Goal: Information Seeking & Learning: Find specific fact

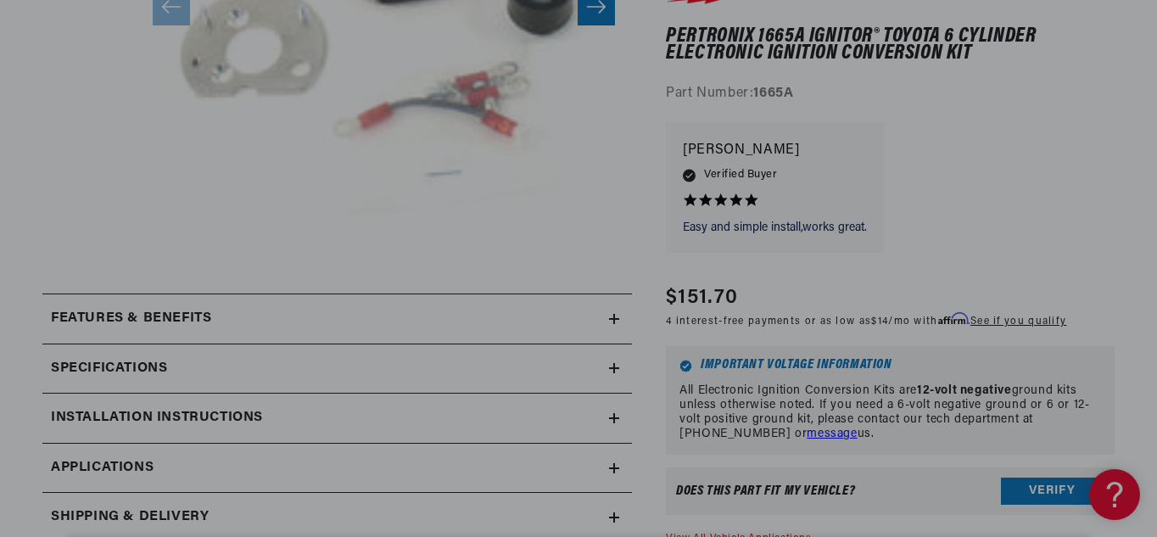
scroll to position [588, 0]
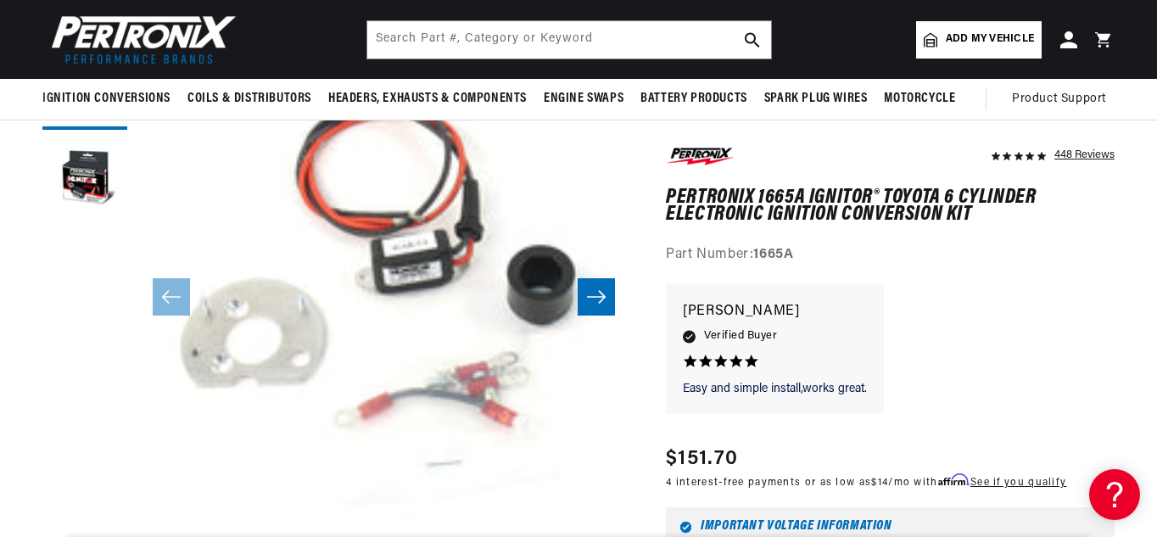
scroll to position [0, 514]
click at [606, 302] on icon "Slide right" at bounding box center [596, 296] width 20 height 17
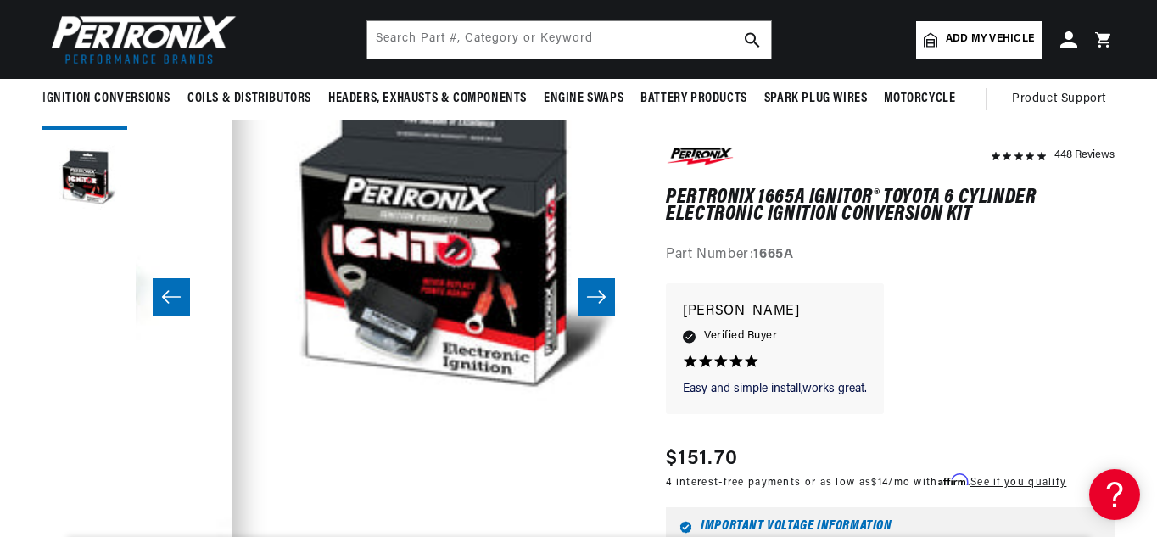
scroll to position [0, 496]
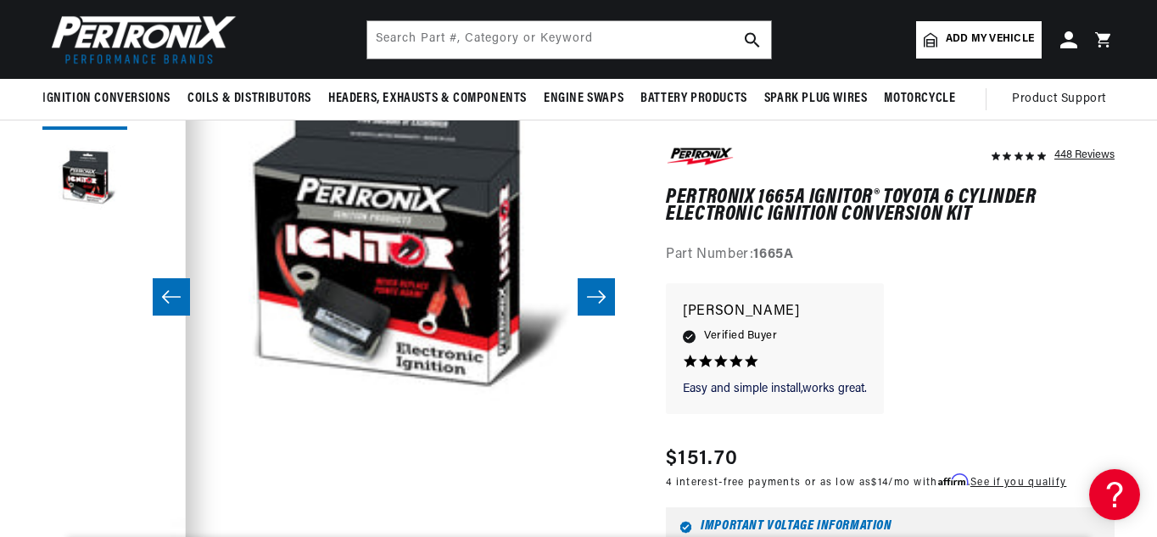
click at [606, 302] on icon "Slide right" at bounding box center [596, 296] width 20 height 17
click at [595, 291] on icon "Slide right" at bounding box center [596, 296] width 20 height 17
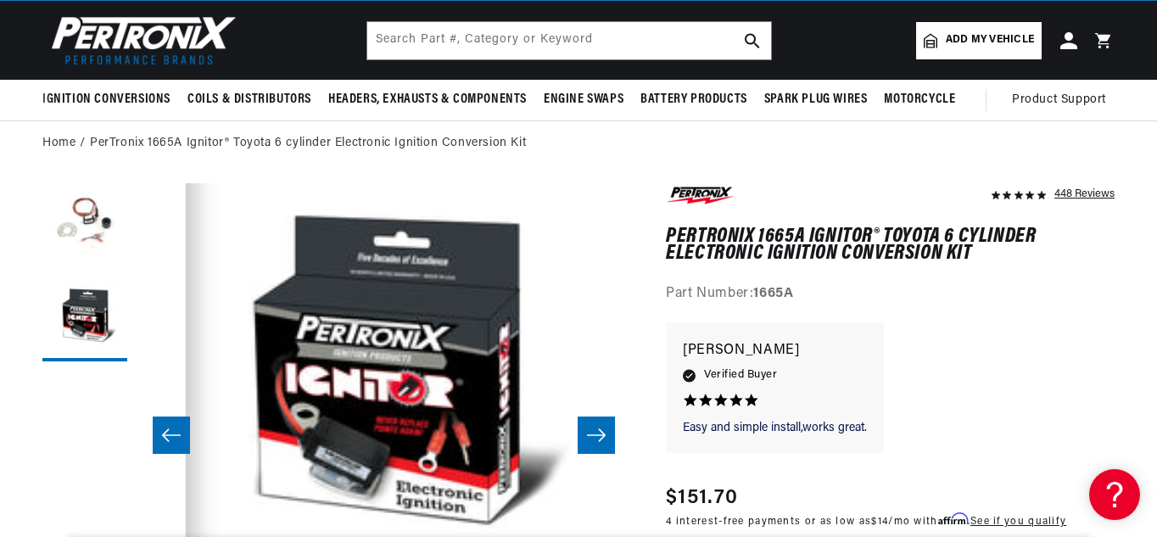
scroll to position [0, 232]
click at [1000, 343] on div "Easy and simple install,works great. Easy and simple install,works great. David…" at bounding box center [890, 396] width 449 height 148
click at [164, 434] on icon "Slide left" at bounding box center [171, 435] width 19 height 13
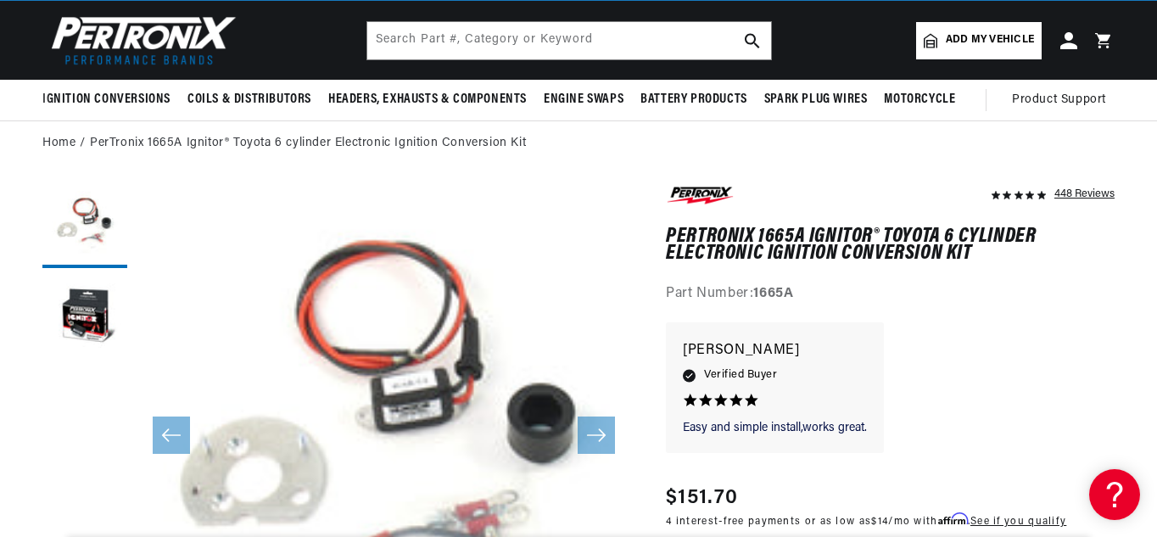
click at [53, 379] on slider-component "Gallery Viewer" at bounding box center [84, 435] width 85 height 505
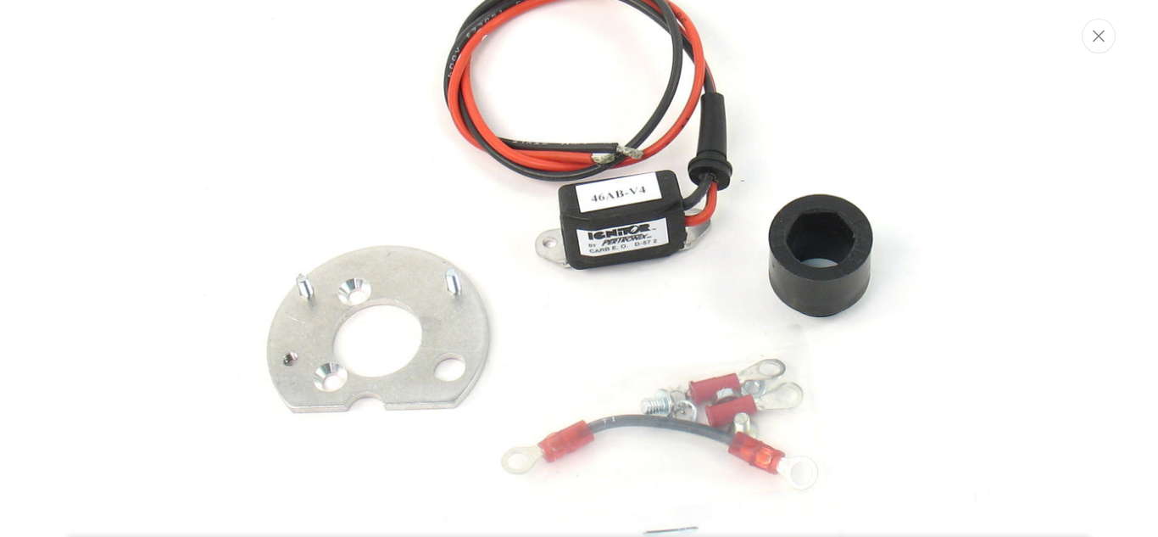
click at [924, 343] on img "Media gallery" at bounding box center [579, 268] width 916 height 916
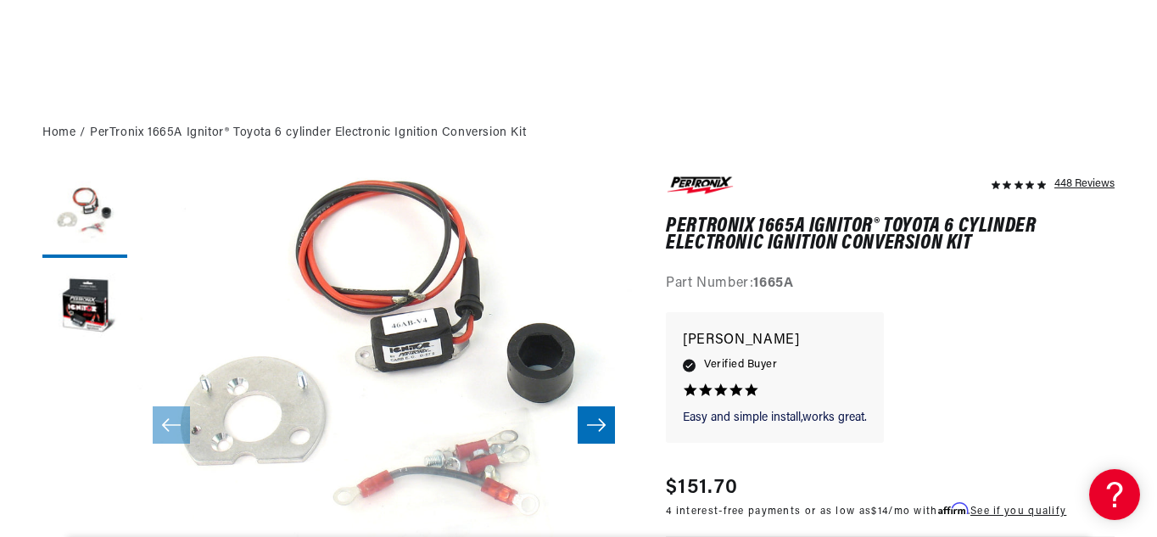
click at [594, 426] on icon "Slide right" at bounding box center [596, 424] width 20 height 17
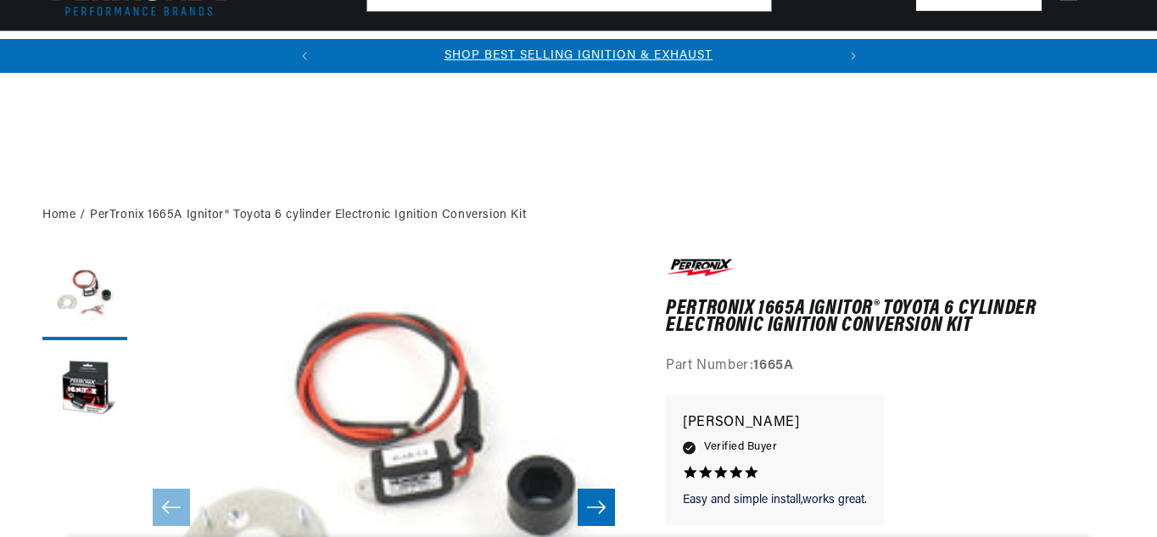
scroll to position [448, 0]
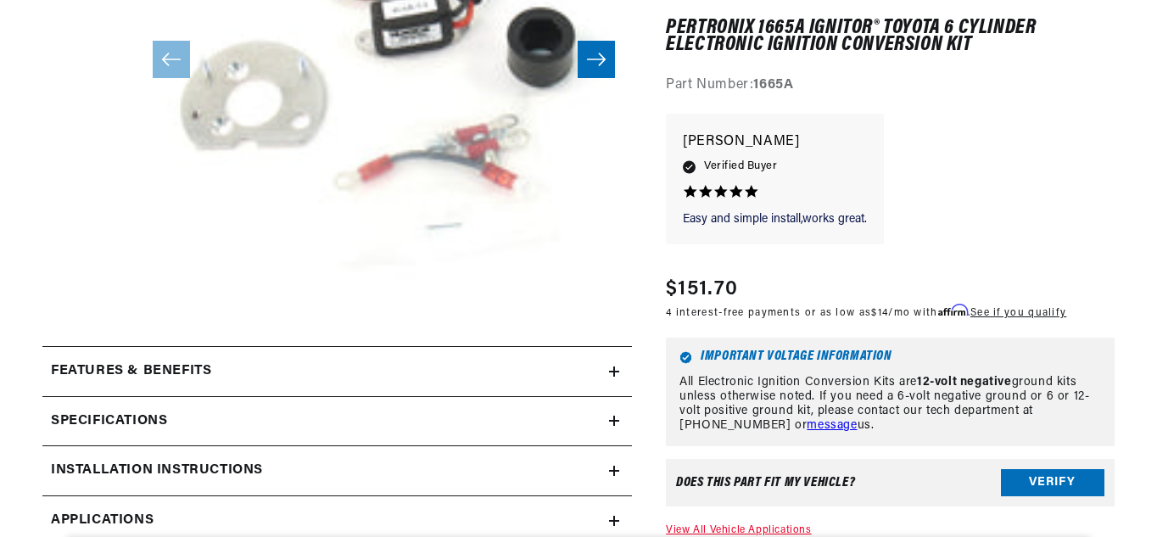
click at [612, 371] on icon at bounding box center [614, 371] width 10 height 0
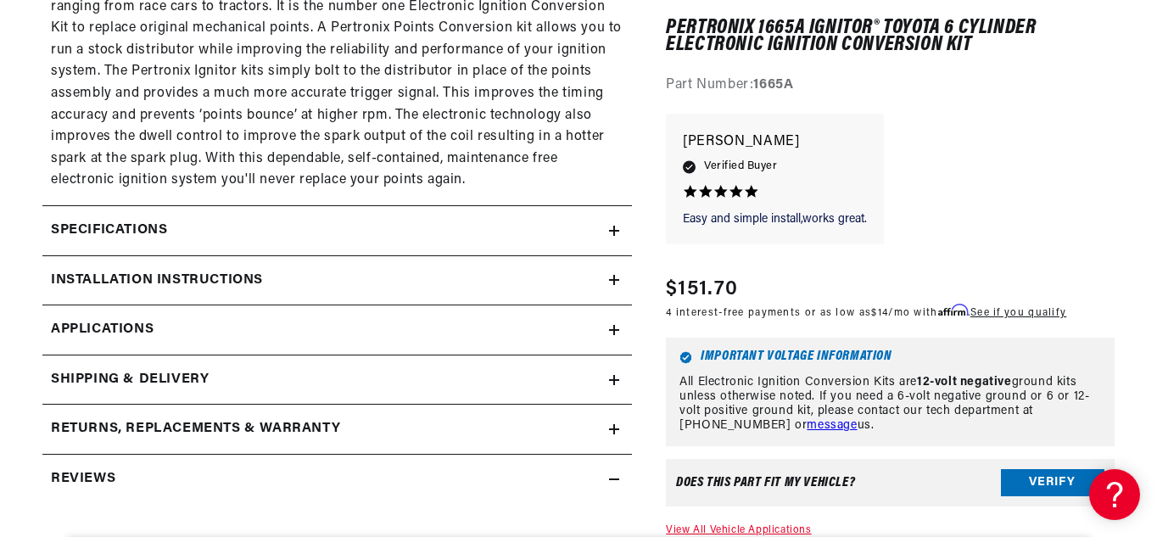
scroll to position [1295, 0]
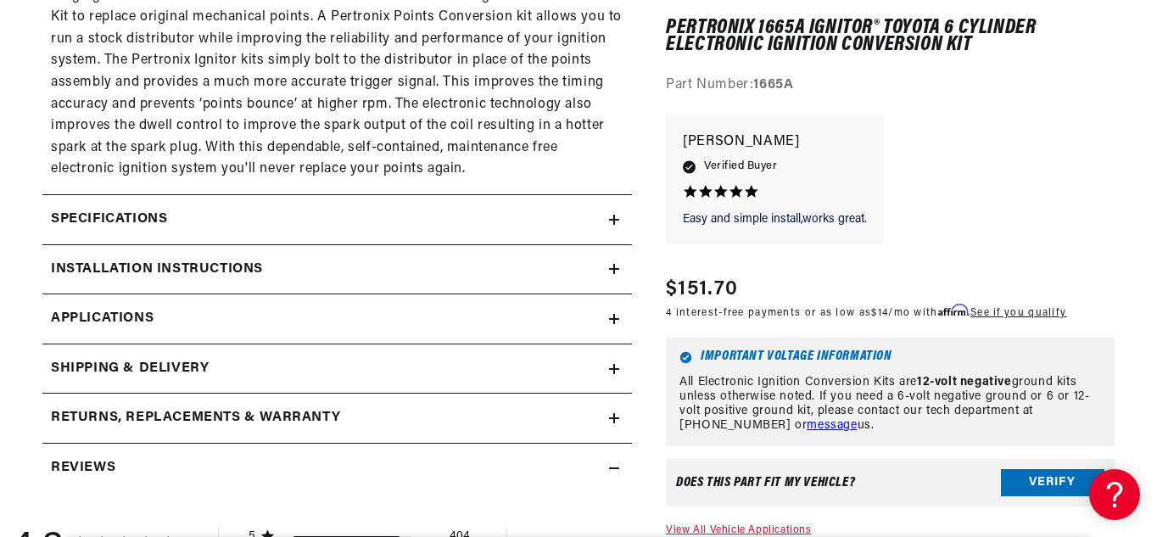
click at [617, 215] on icon at bounding box center [614, 220] width 10 height 10
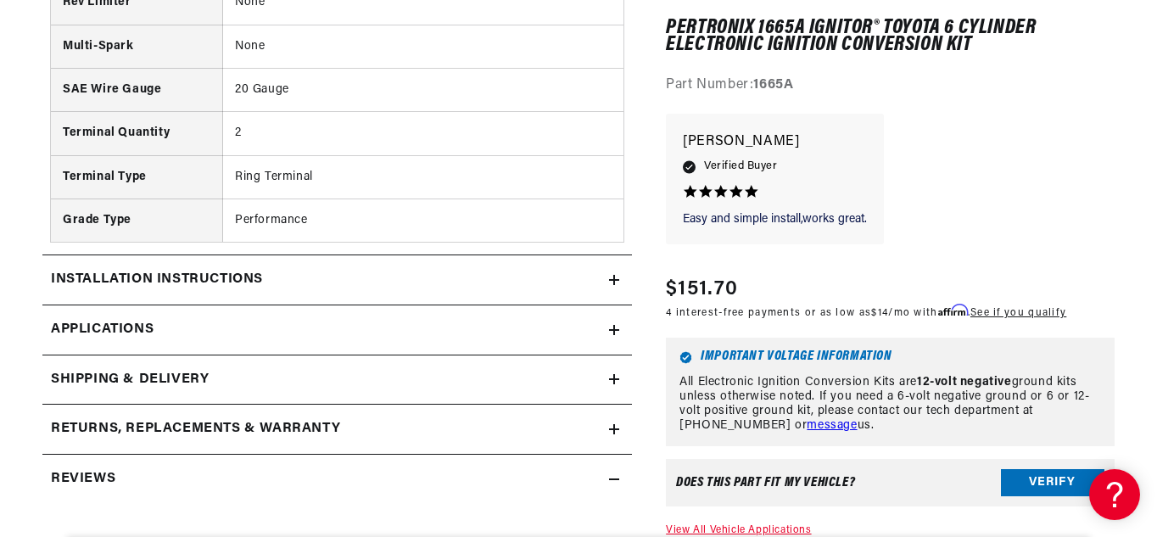
scroll to position [1956, 0]
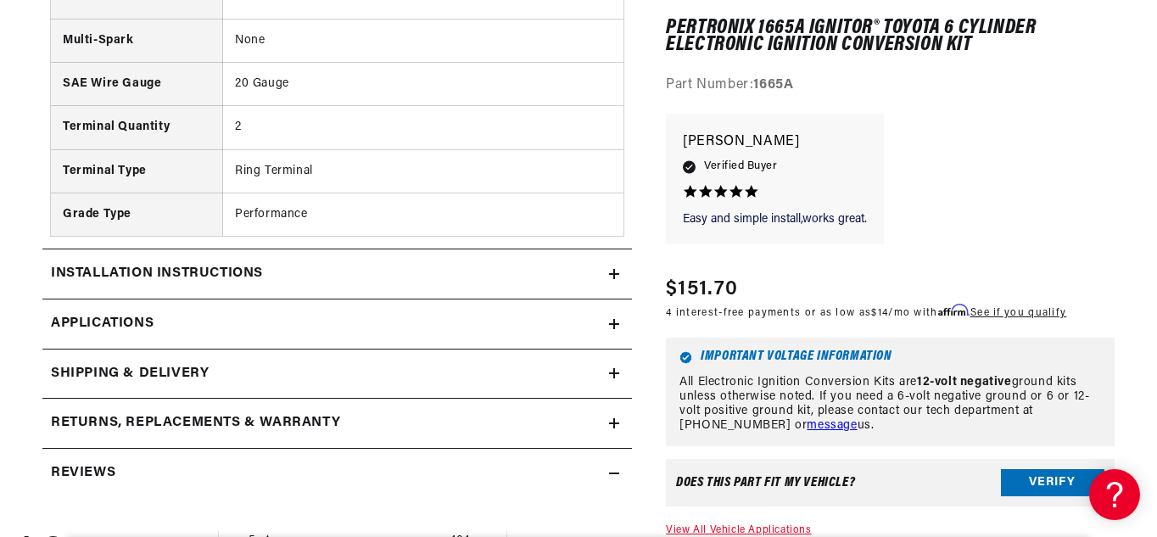
click at [614, 276] on icon at bounding box center [614, 274] width 0 height 10
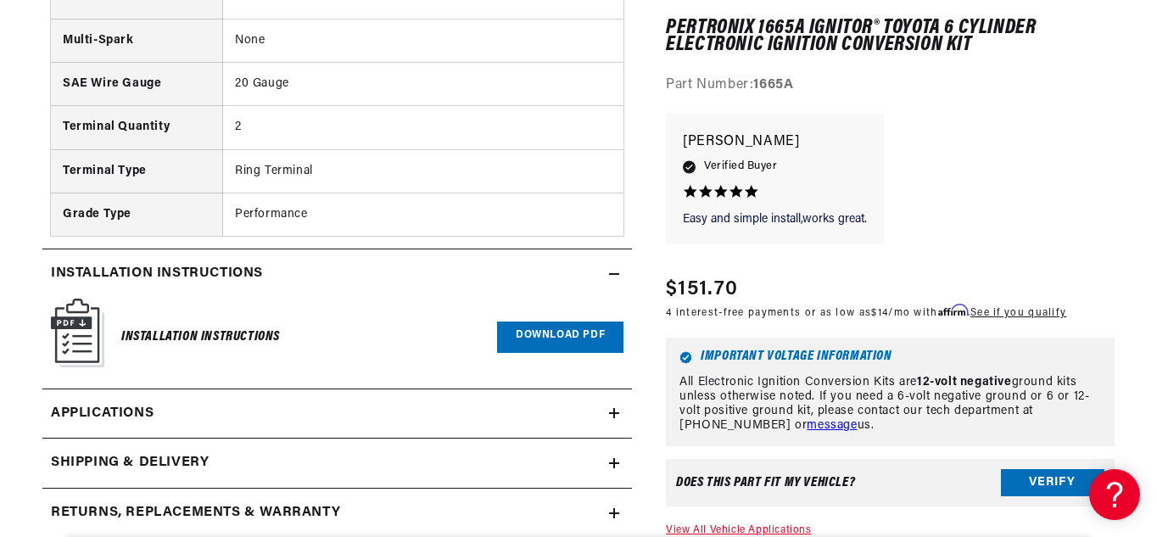
scroll to position [0, 514]
click at [613, 279] on summary "Installation instructions" at bounding box center [336, 273] width 589 height 49
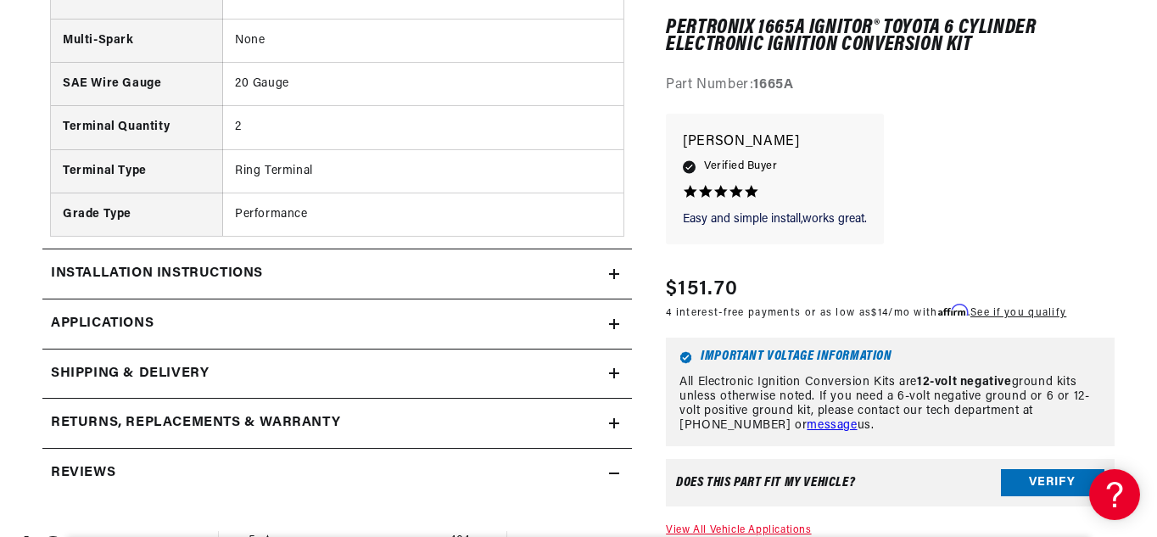
click at [613, 317] on link "Applications" at bounding box center [336, 324] width 589 height 50
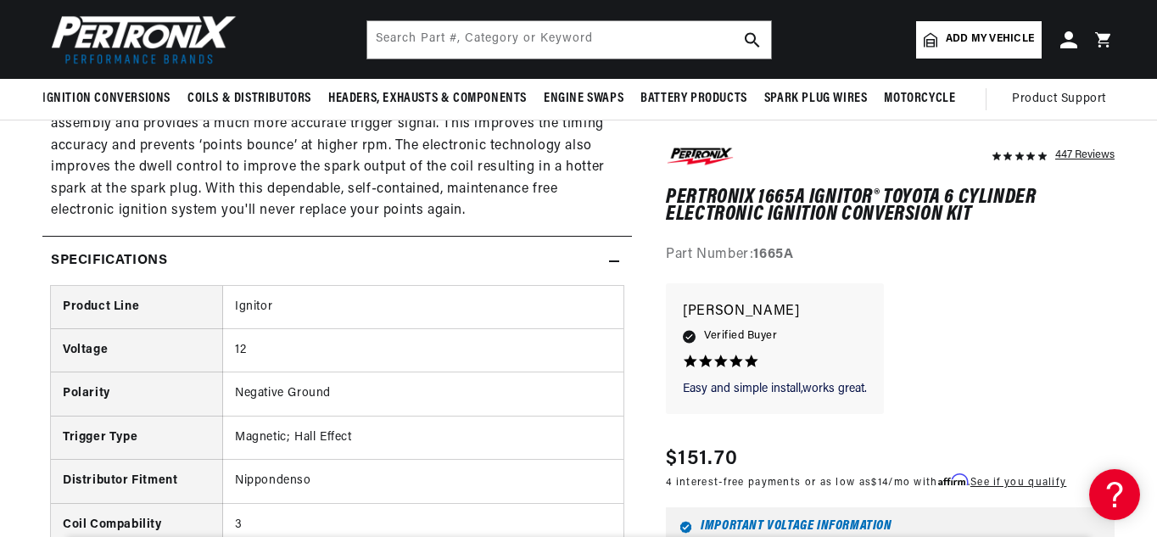
scroll to position [1252, 0]
click at [614, 259] on icon at bounding box center [614, 263] width 10 height 10
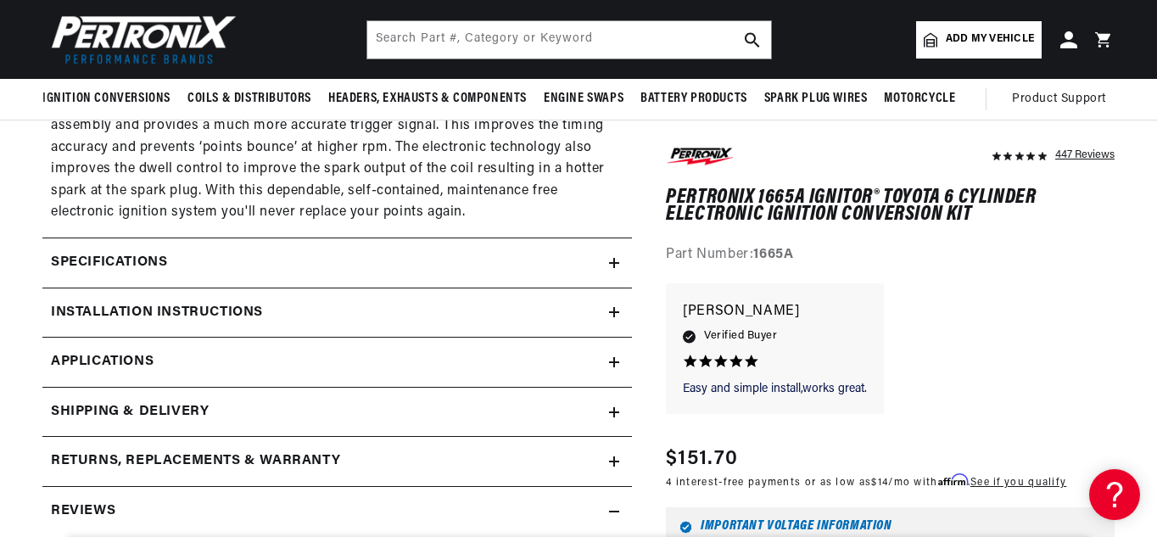
scroll to position [0, 0]
click at [617, 410] on icon at bounding box center [614, 412] width 10 height 10
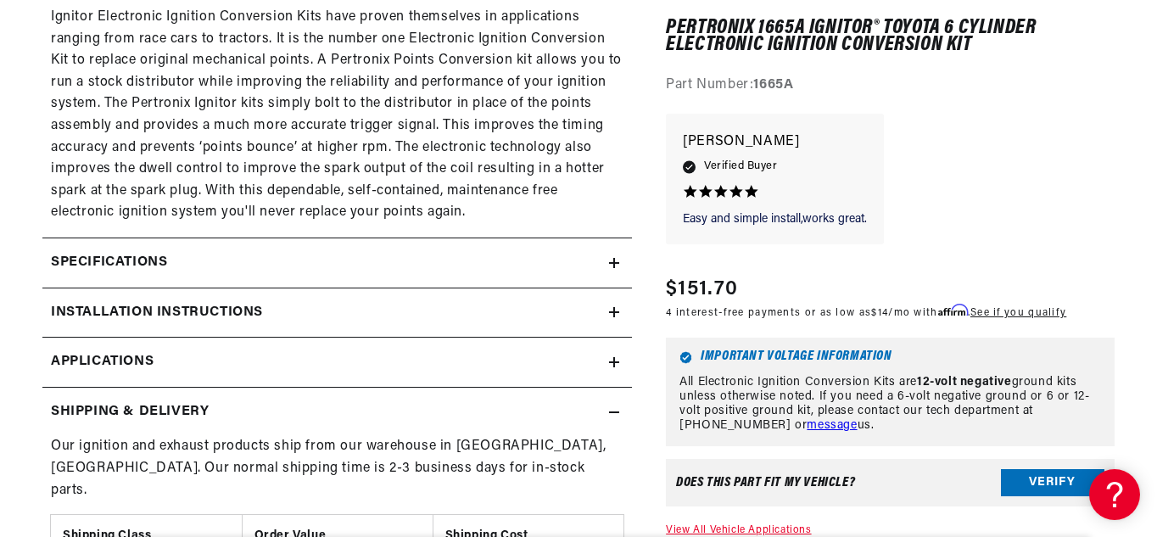
scroll to position [1297, 0]
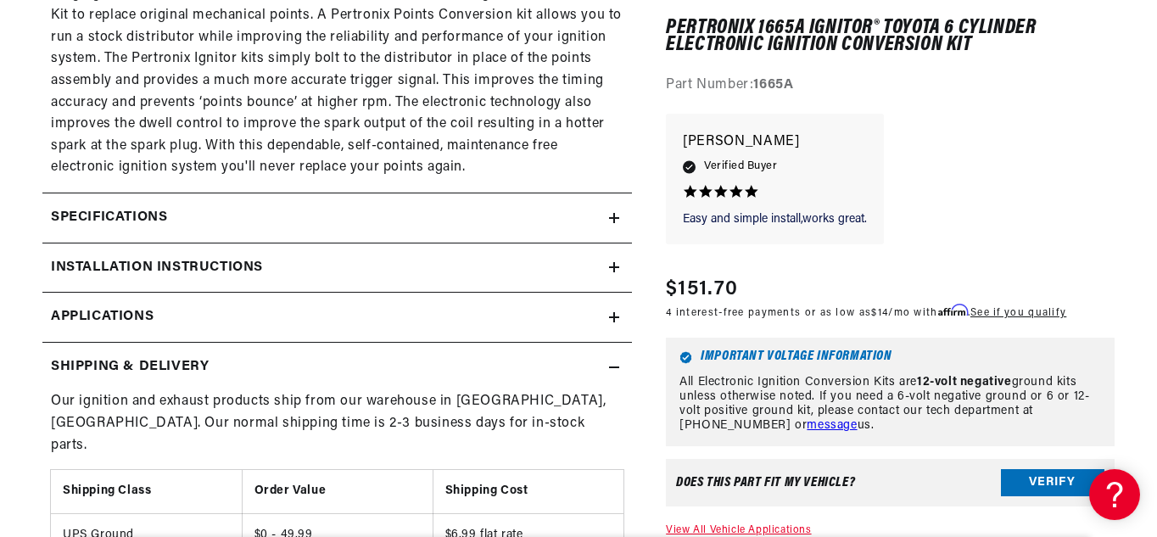
click at [613, 371] on icon at bounding box center [614, 367] width 10 height 10
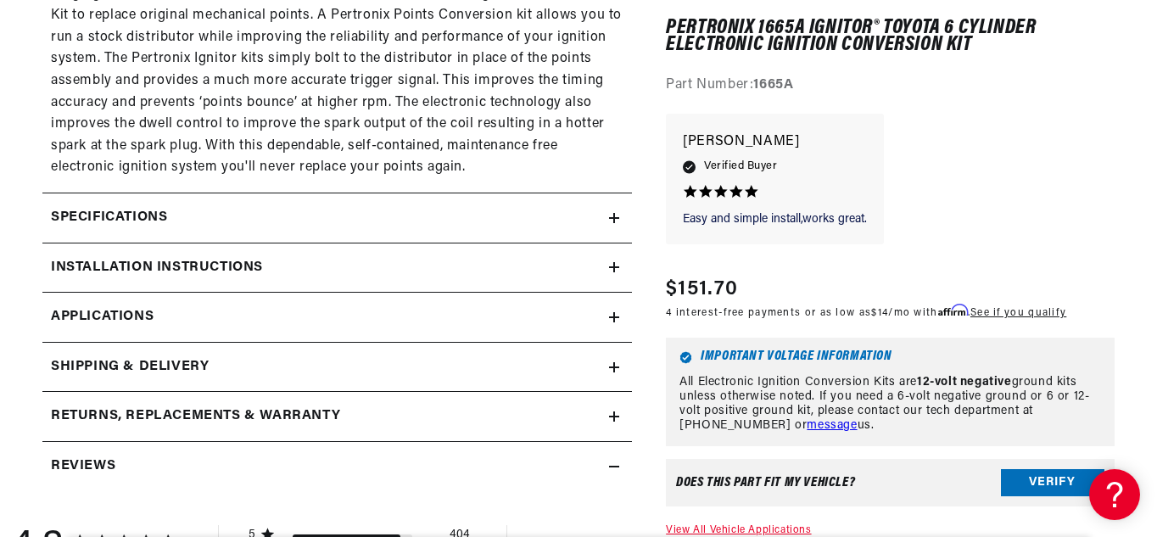
click at [615, 420] on icon at bounding box center [614, 416] width 10 height 10
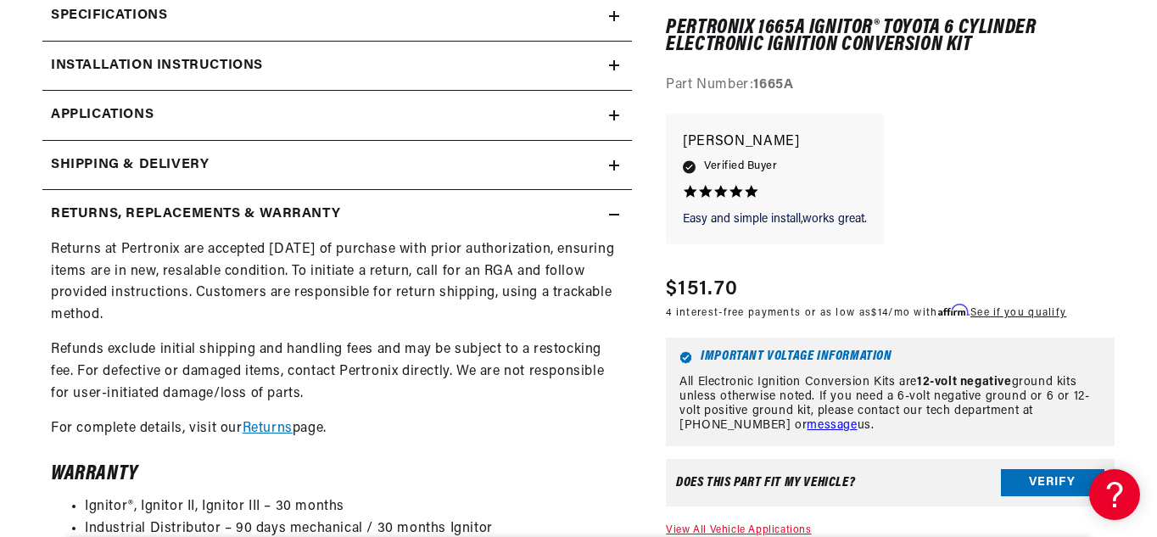
scroll to position [0, 514]
click at [616, 209] on icon at bounding box center [614, 214] width 10 height 10
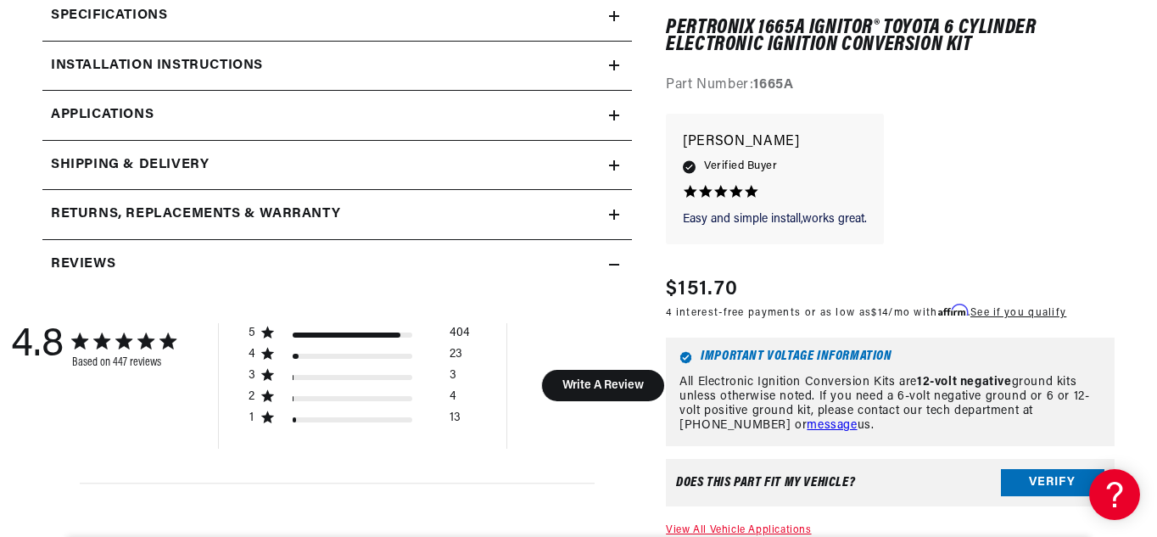
click at [610, 260] on icon at bounding box center [614, 265] width 10 height 10
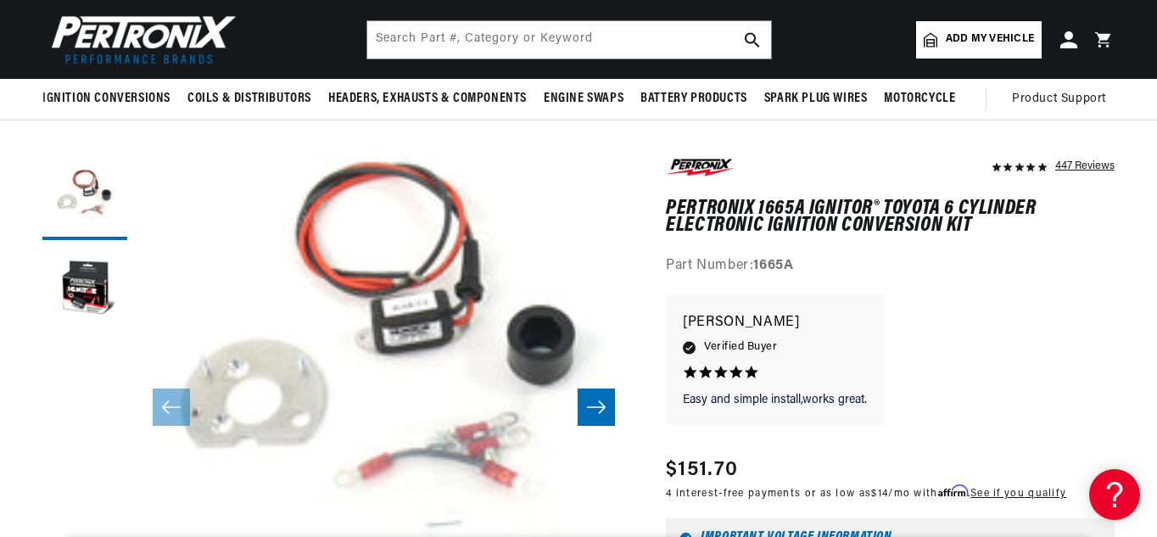
scroll to position [83, 0]
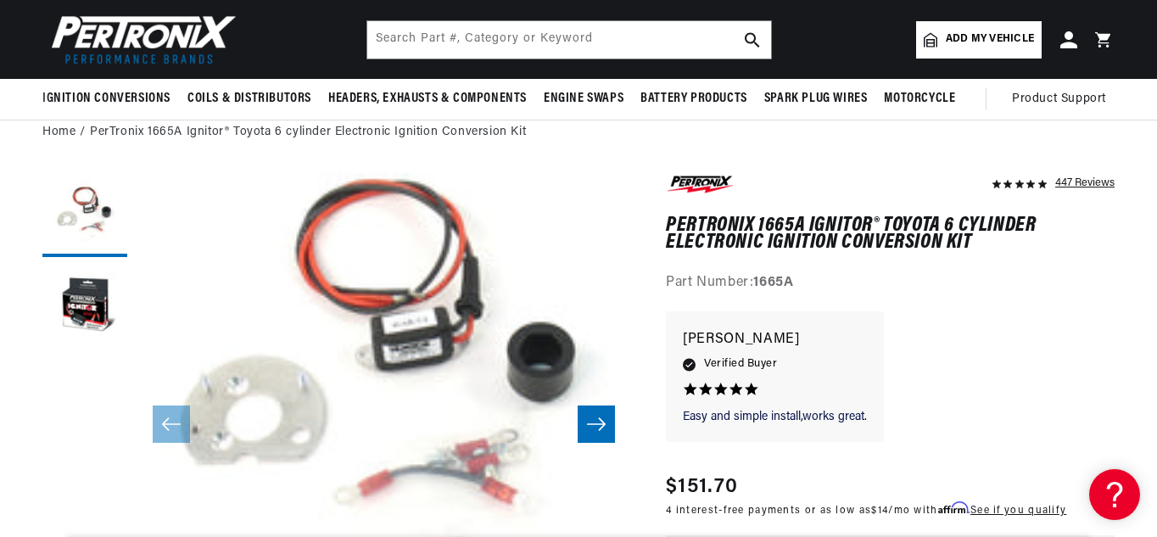
click at [590, 424] on icon "Slide right" at bounding box center [596, 424] width 19 height 13
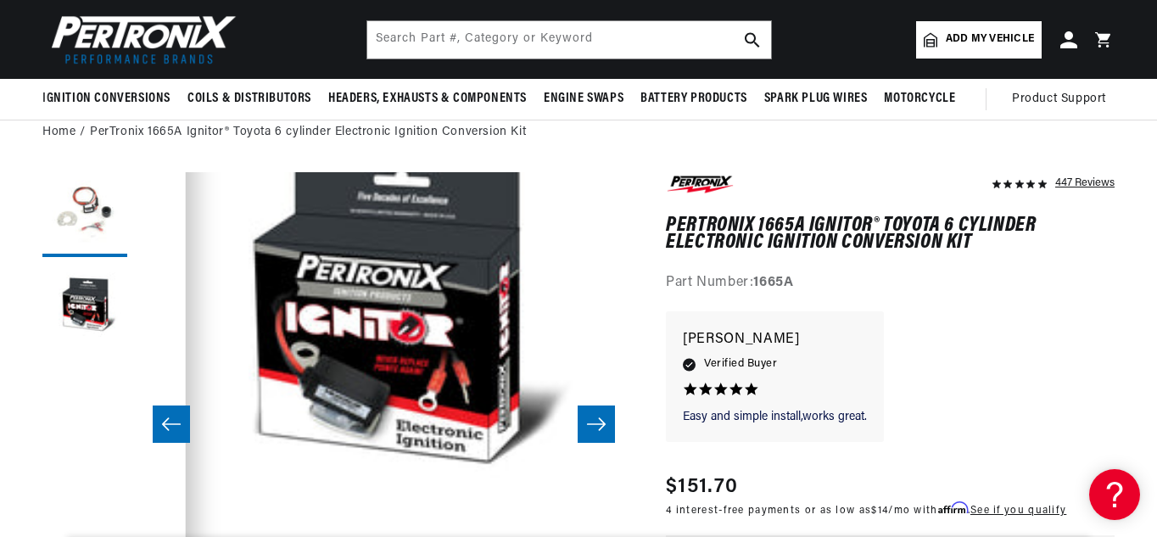
scroll to position [0, 514]
click at [590, 424] on icon "Slide right" at bounding box center [596, 424] width 19 height 13
click at [136, 498] on button "Open media 2 in modal" at bounding box center [136, 498] width 0 height 0
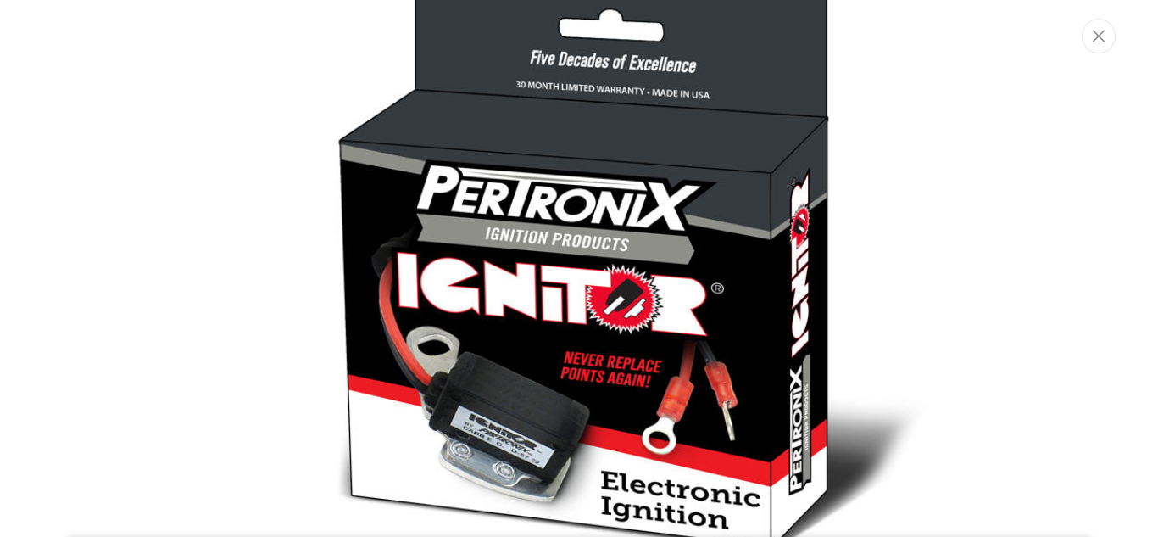
scroll to position [1115, 0]
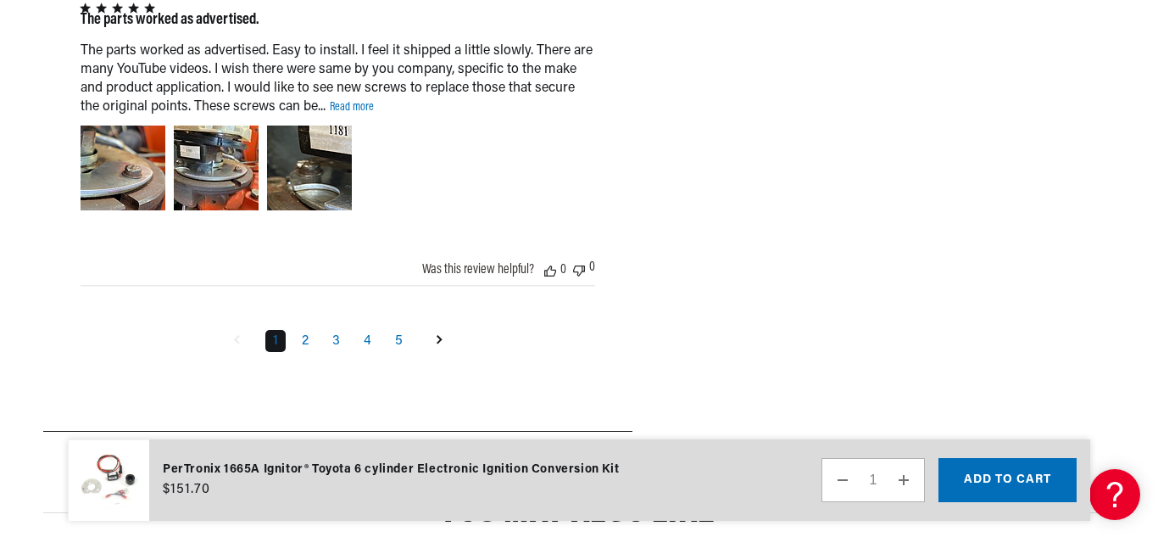
scroll to position [2771, 0]
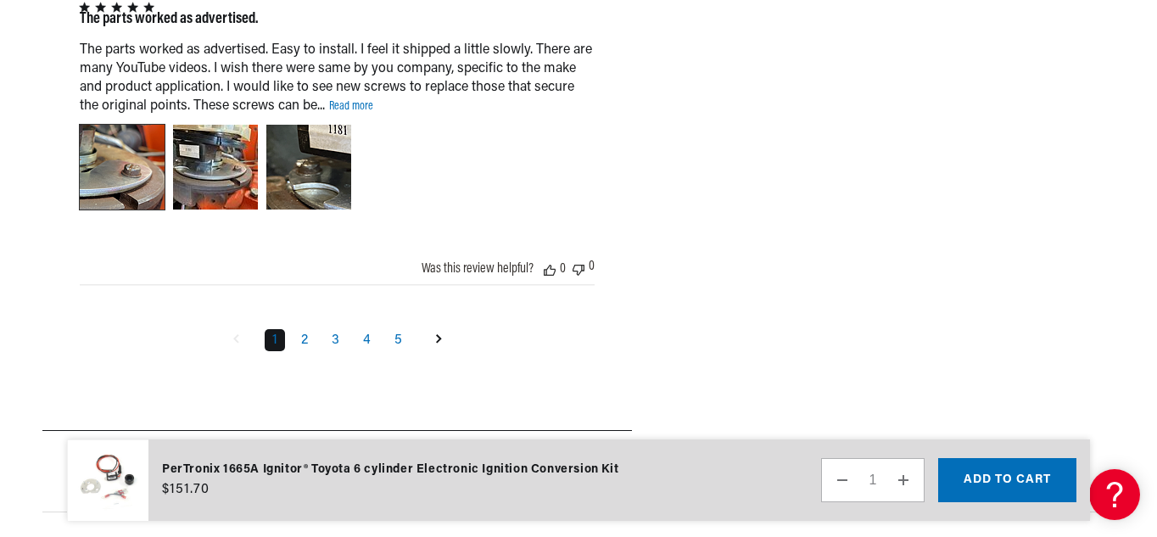
click at [120, 165] on div "Image of Review by Robert T. on April 15, 23 number 1" at bounding box center [122, 167] width 85 height 85
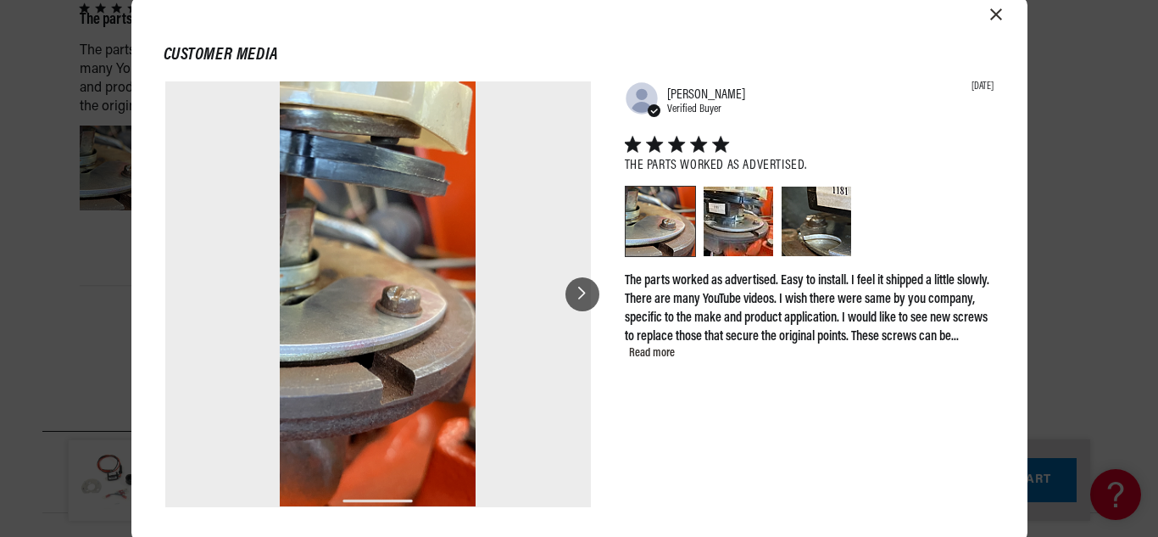
scroll to position [0, 0]
click at [583, 288] on icon at bounding box center [582, 294] width 8 height 14
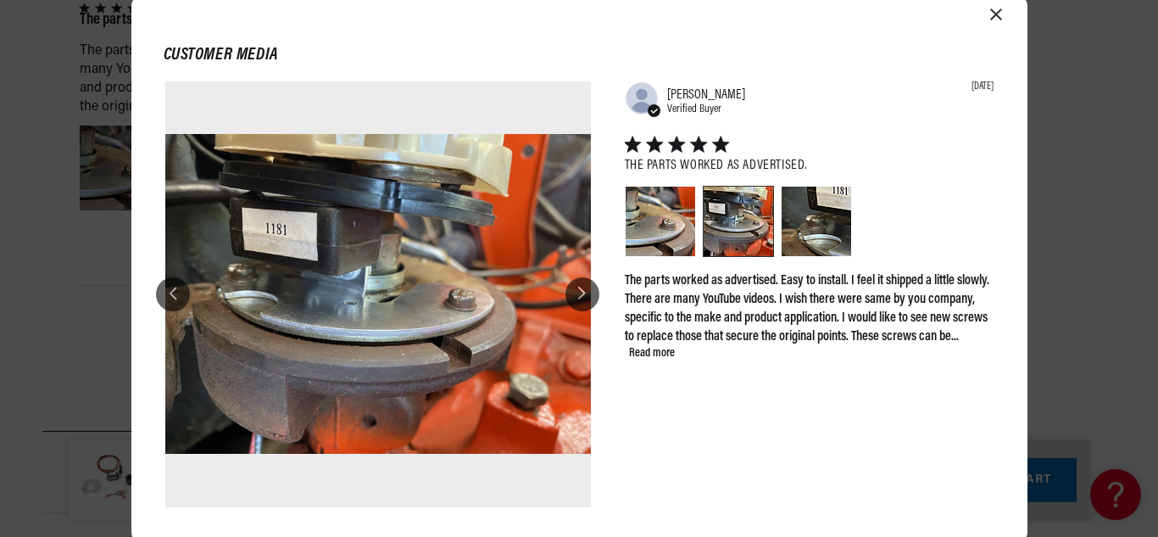
scroll to position [0, 514]
click at [178, 290] on div at bounding box center [173, 294] width 34 height 34
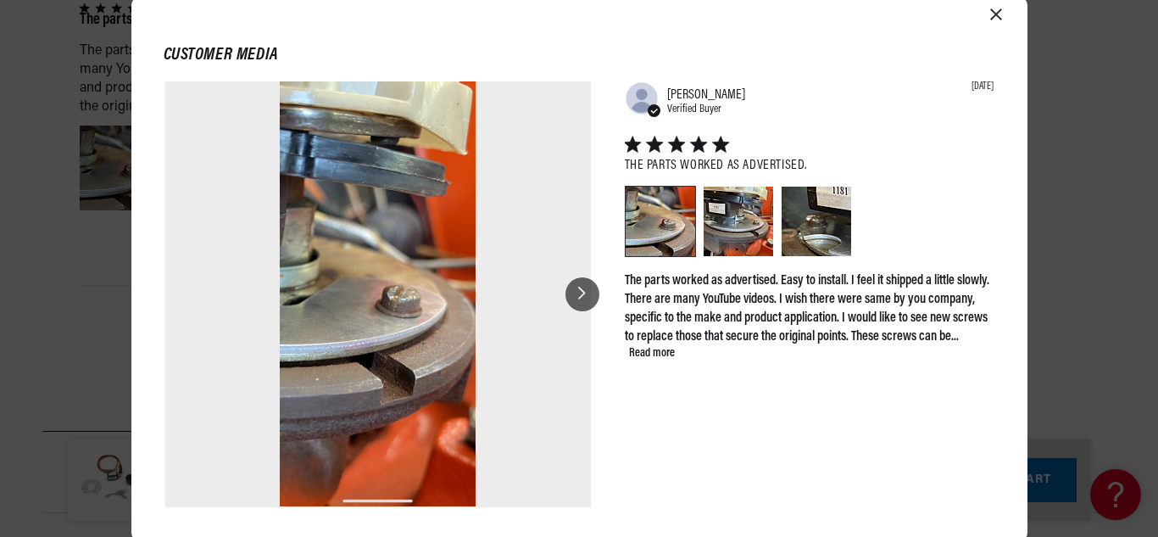
click at [582, 296] on icon at bounding box center [582, 294] width 8 height 14
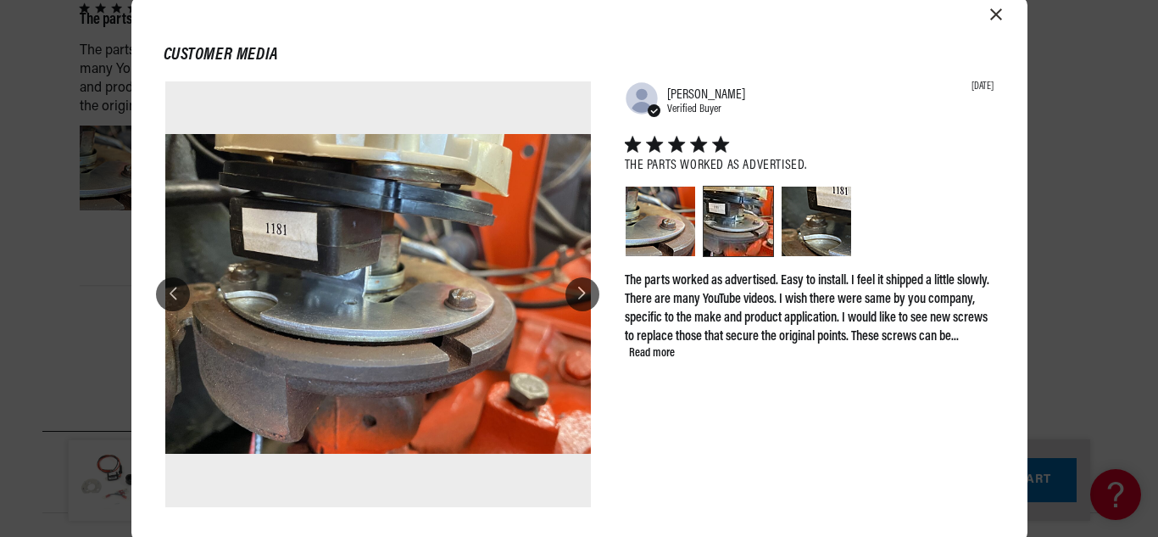
click at [582, 296] on icon at bounding box center [582, 294] width 8 height 14
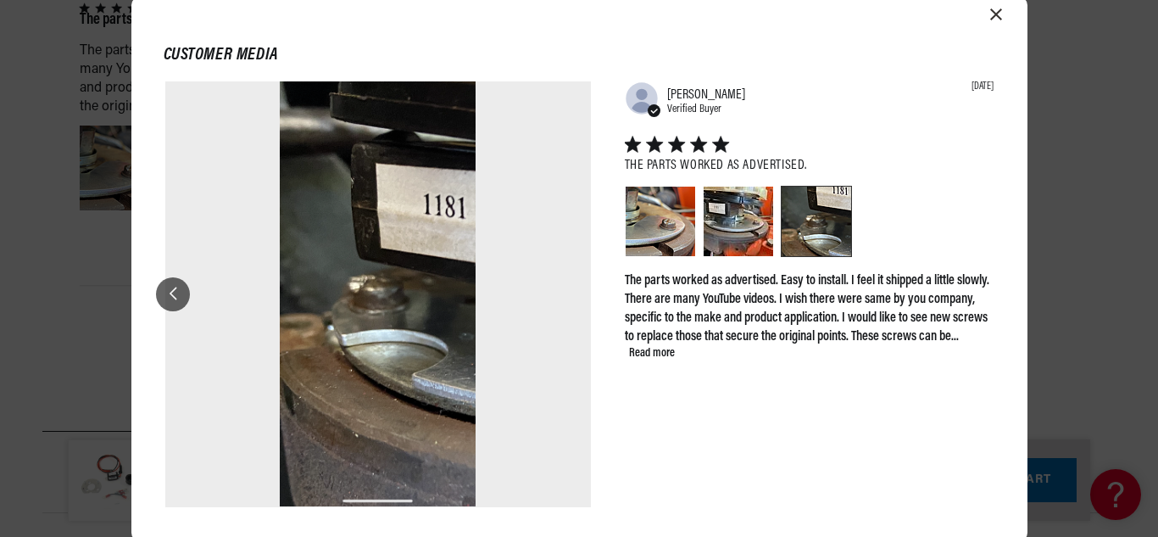
click at [163, 298] on div at bounding box center [173, 294] width 34 height 34
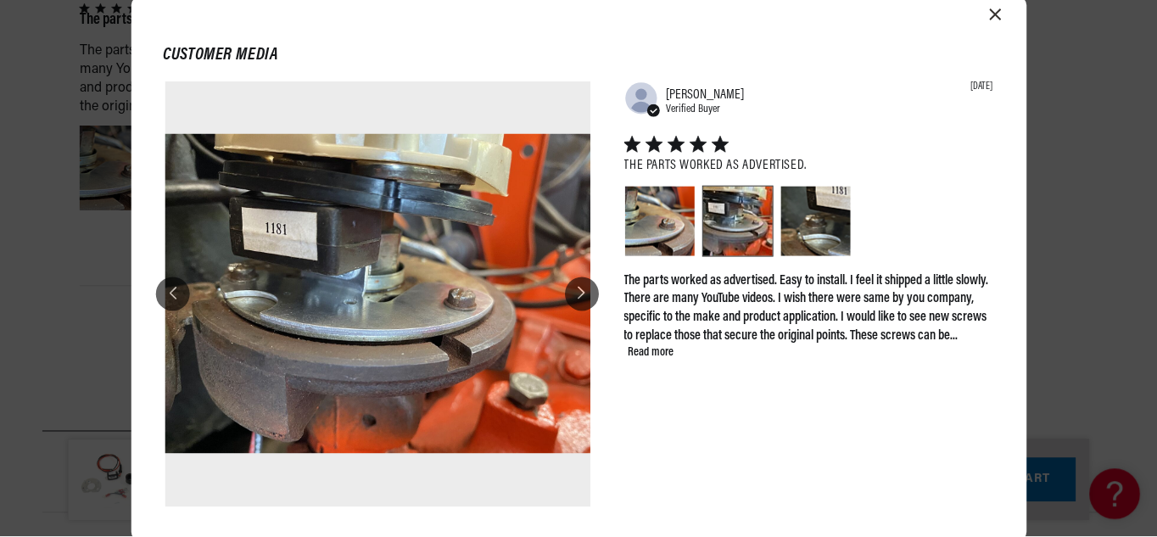
scroll to position [0, 0]
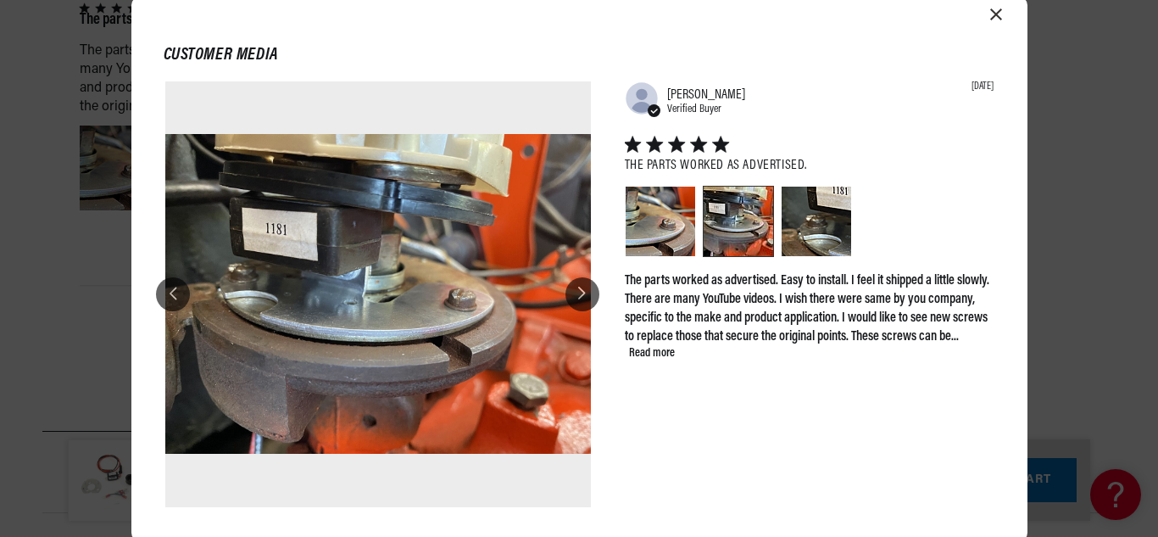
click at [993, 13] on icon "Close modal" at bounding box center [997, 14] width 12 height 12
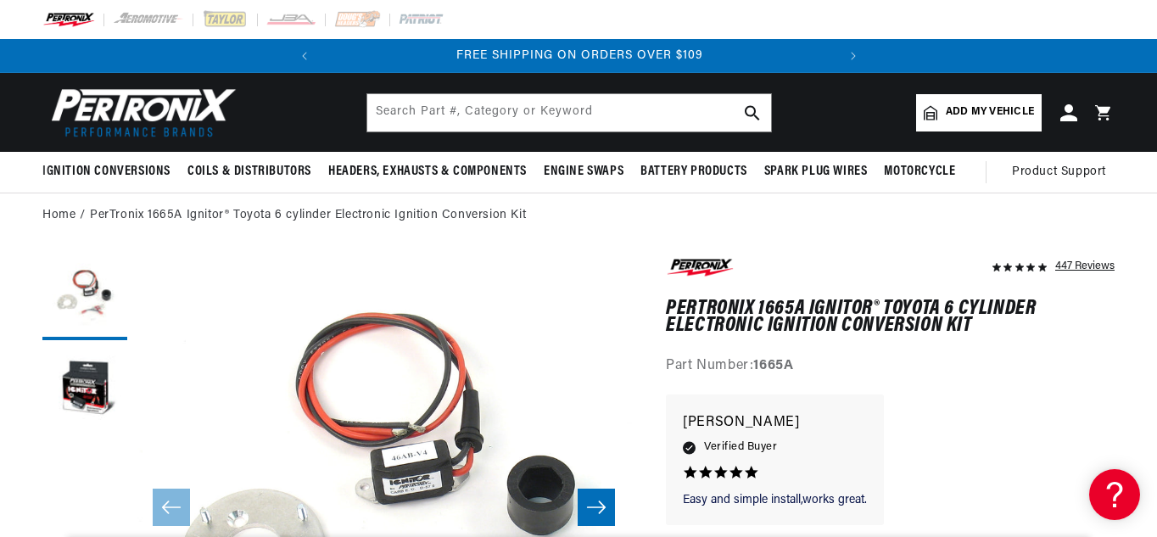
click at [153, 114] on img at bounding box center [139, 112] width 195 height 59
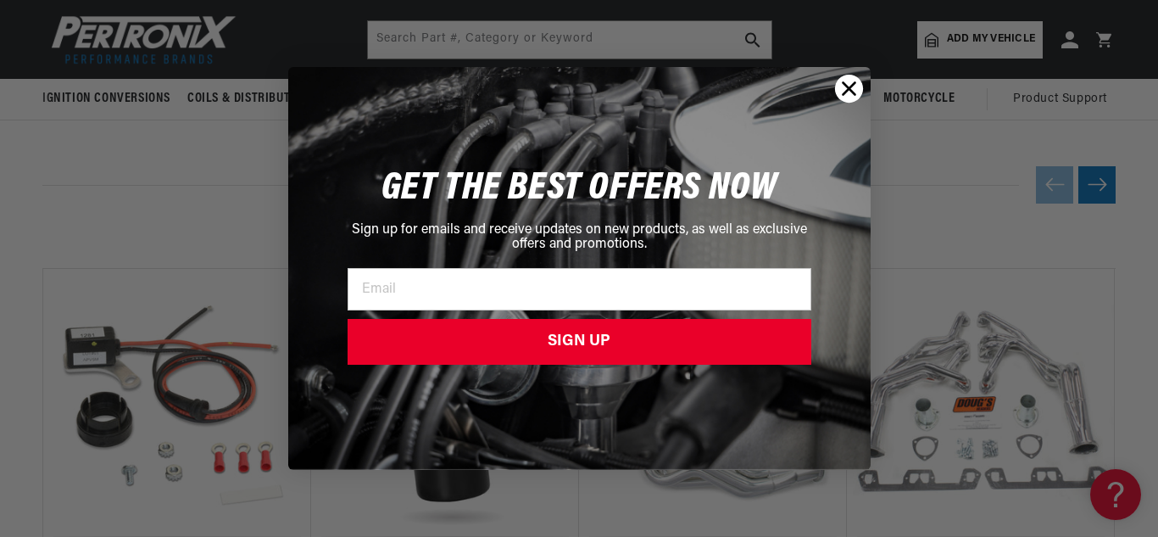
scroll to position [1165, 0]
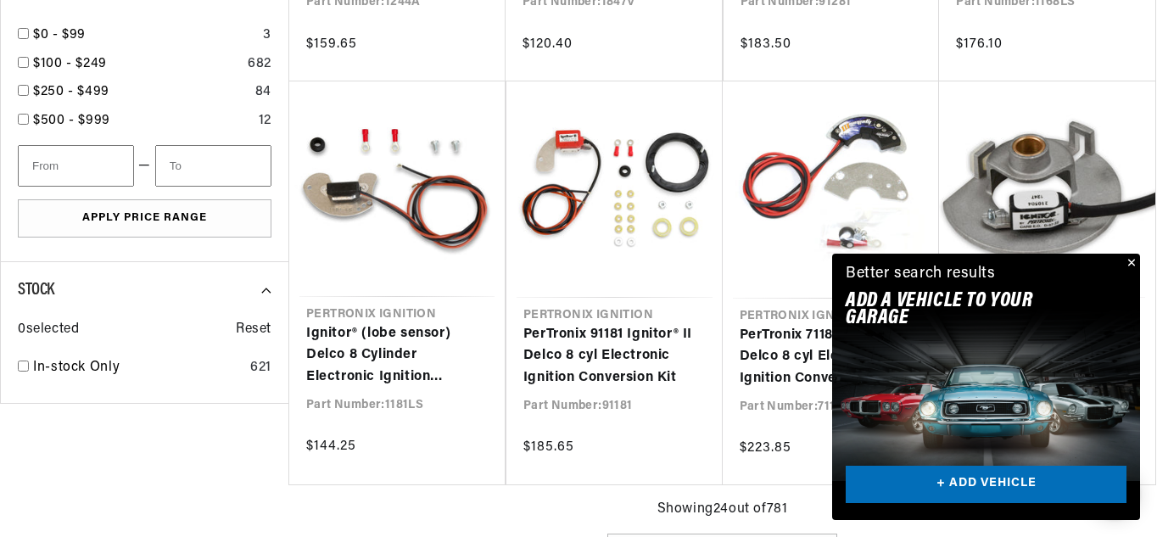
scroll to position [1302, 0]
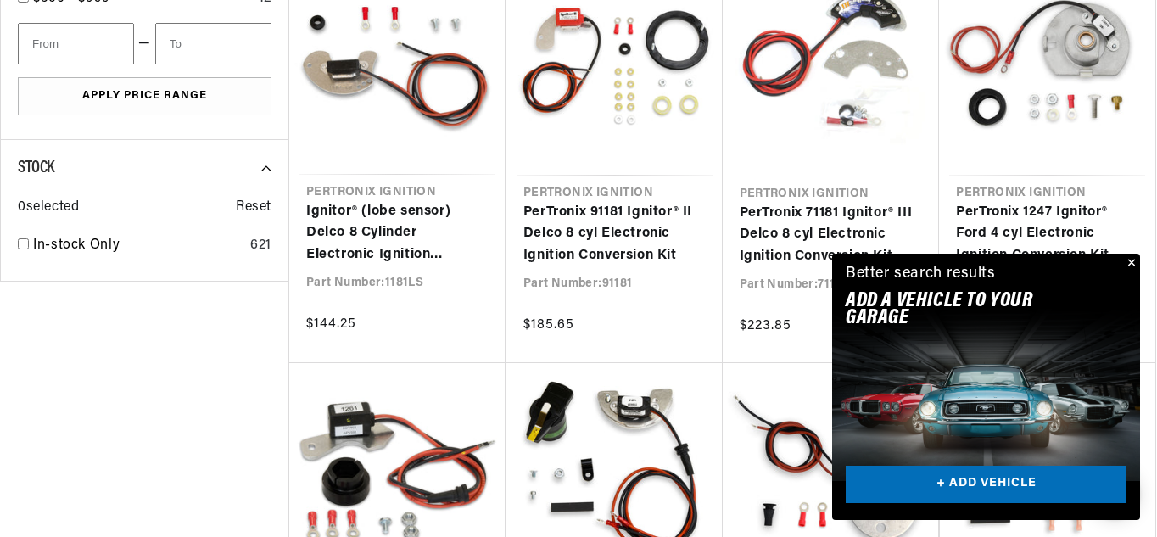
click at [1129, 261] on button "Close" at bounding box center [1129, 264] width 20 height 20
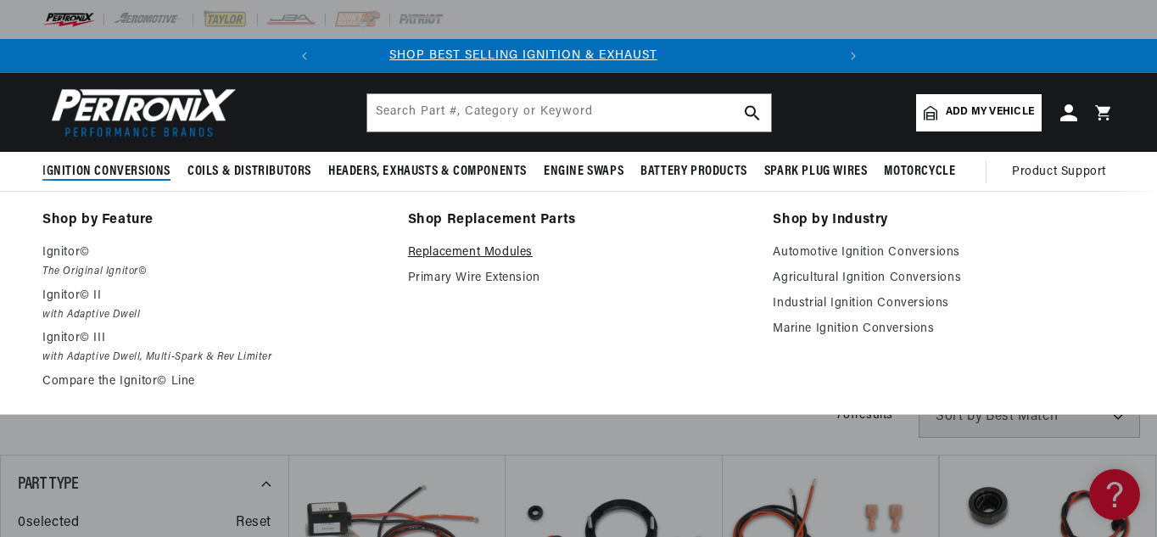
scroll to position [0, 0]
click at [65, 256] on p "Ignitor©" at bounding box center [213, 253] width 342 height 20
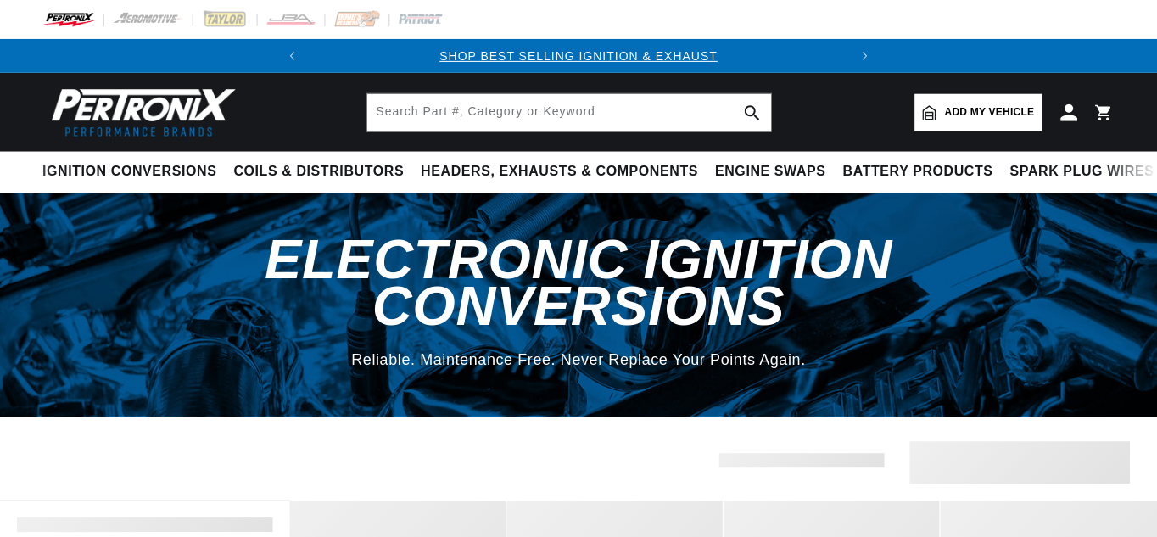
scroll to position [1289, 0]
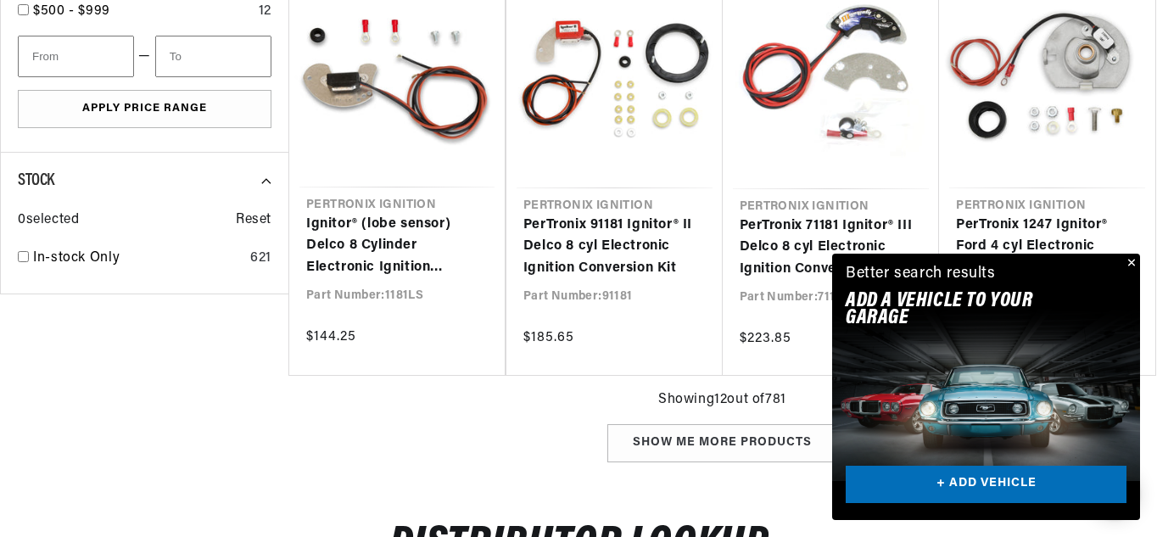
scroll to position [0, 514]
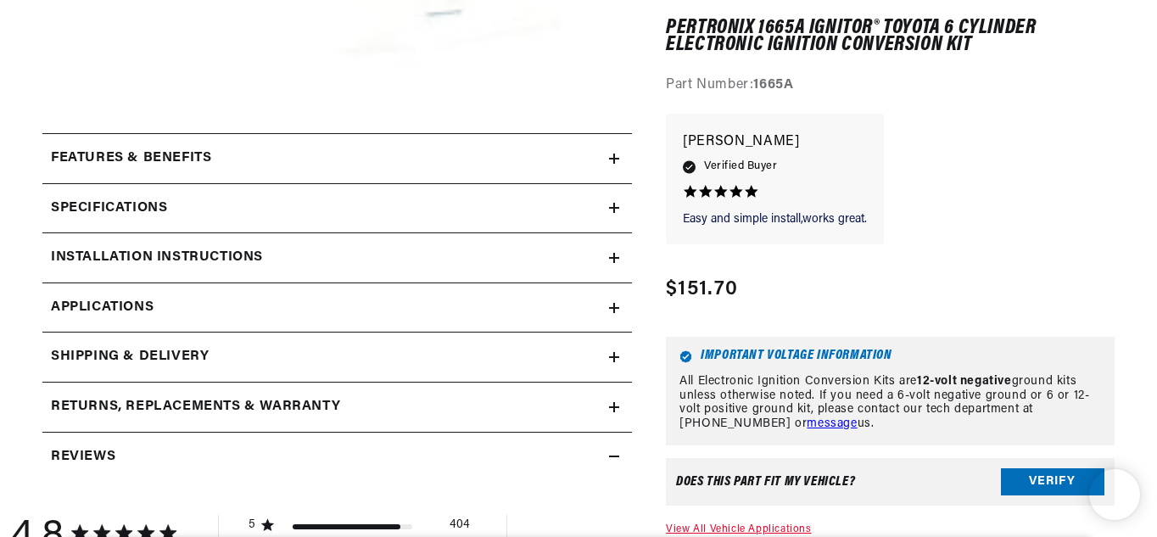
scroll to position [0, 514]
click at [1041, 478] on button "Verify" at bounding box center [1052, 481] width 103 height 27
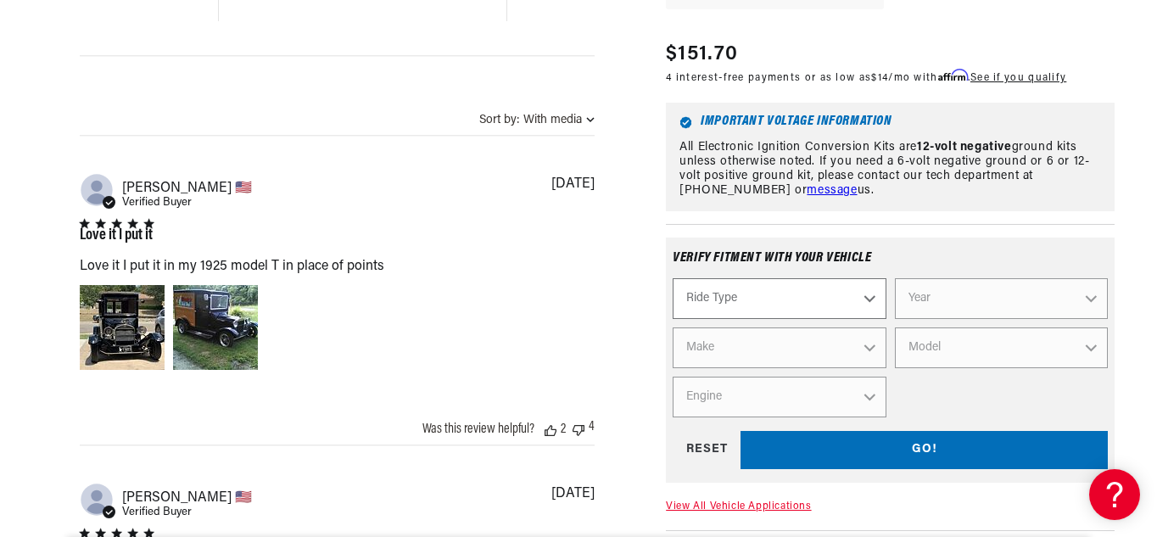
scroll to position [1287, 0]
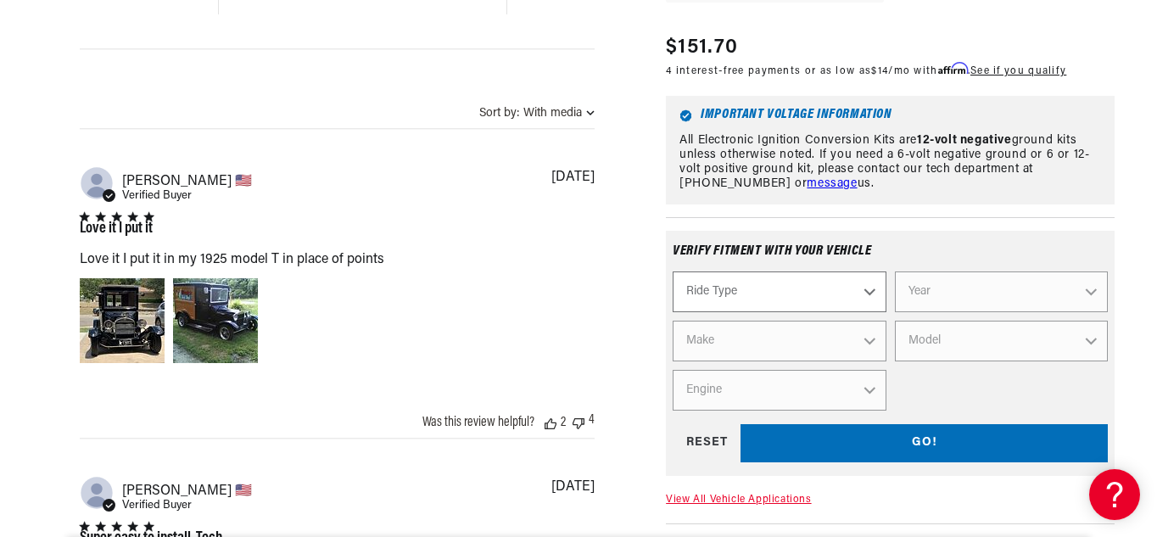
click at [864, 290] on select "Ride Type Automotive Agricultural Industrial Marine Motorcycle" at bounding box center [779, 291] width 213 height 41
select select "Automotive"
click at [673, 271] on select "Ride Type Automotive Agricultural Industrial Marine Motorcycle" at bounding box center [779, 291] width 213 height 41
select select "Automotive"
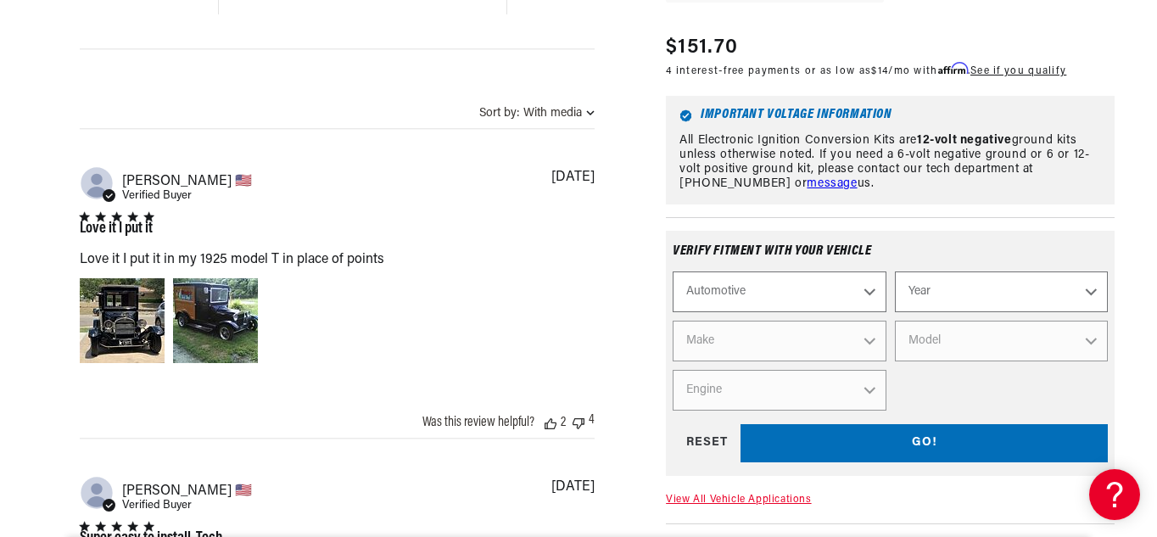
click at [952, 291] on select "Year [DATE] 2025 2024 2023 2022 2021 2020 2019 2018 2017 2016 2015 2014 2013 20…" at bounding box center [1001, 291] width 213 height 41
select select "1972"
click at [895, 271] on select "Year [DATE] 2025 2024 2023 2022 2021 2020 2019 2018 2017 2016 2015 2014 2013 20…" at bounding box center [1001, 291] width 213 height 41
select select "1972"
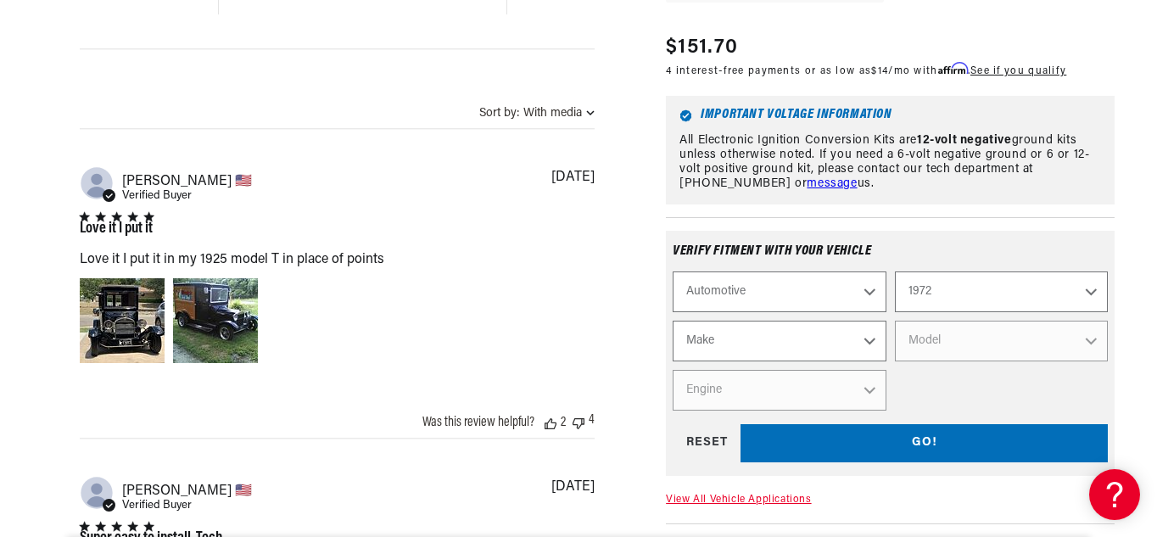
click at [861, 338] on select "Make Alfa Romeo American Motors Aston [PERSON_NAME] Audi [GEOGRAPHIC_DATA] BMW …" at bounding box center [779, 341] width 213 height 41
select select "Toyota"
click at [673, 321] on select "Make Alfa Romeo American Motors Aston [PERSON_NAME] Audi [GEOGRAPHIC_DATA] BMW …" at bounding box center [779, 341] width 213 height 41
select select "Toyota"
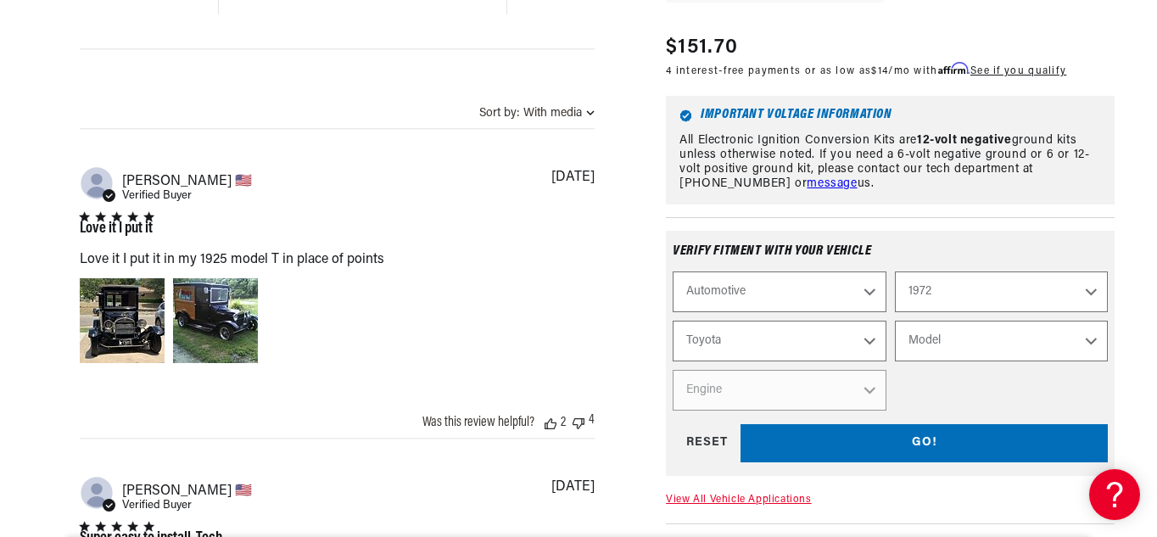
click at [933, 338] on select "Model [GEOGRAPHIC_DATA] Celica Corolla Corona Crown Land Cruiser [PERSON_NAME]" at bounding box center [1001, 341] width 213 height 41
select select "Land-Cruiser"
click at [895, 321] on select "Model [GEOGRAPHIC_DATA] Celica Corolla Corona Crown Land Cruiser [PERSON_NAME]" at bounding box center [1001, 341] width 213 height 41
select select "Land-Cruiser"
click at [862, 388] on select "Engine 3.9L" at bounding box center [779, 390] width 213 height 41
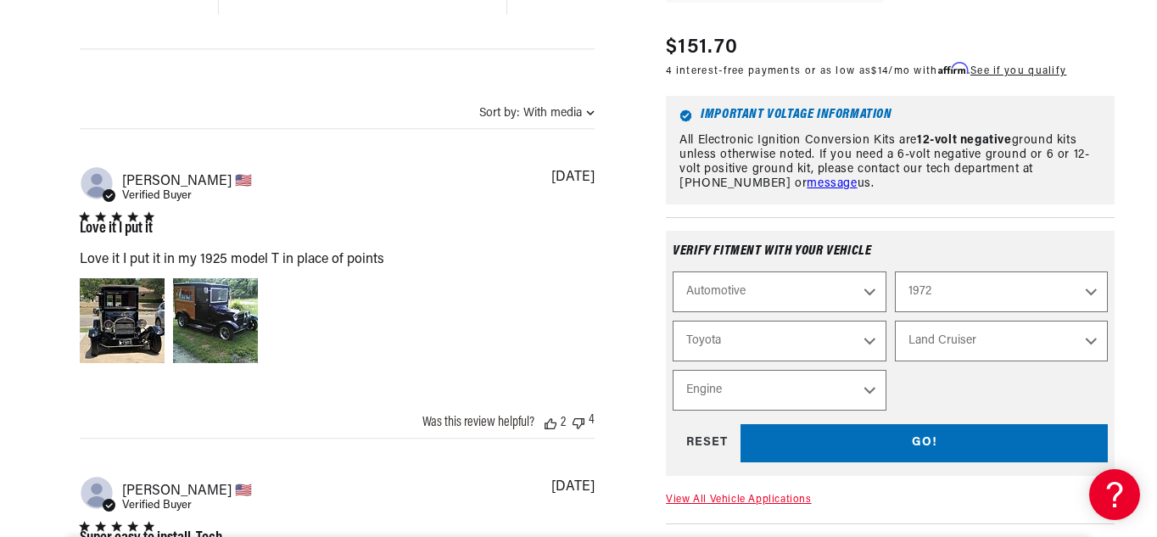
select select "3.9L"
click at [673, 370] on select "Engine 3.9L" at bounding box center [779, 390] width 213 height 41
select select "Engine"
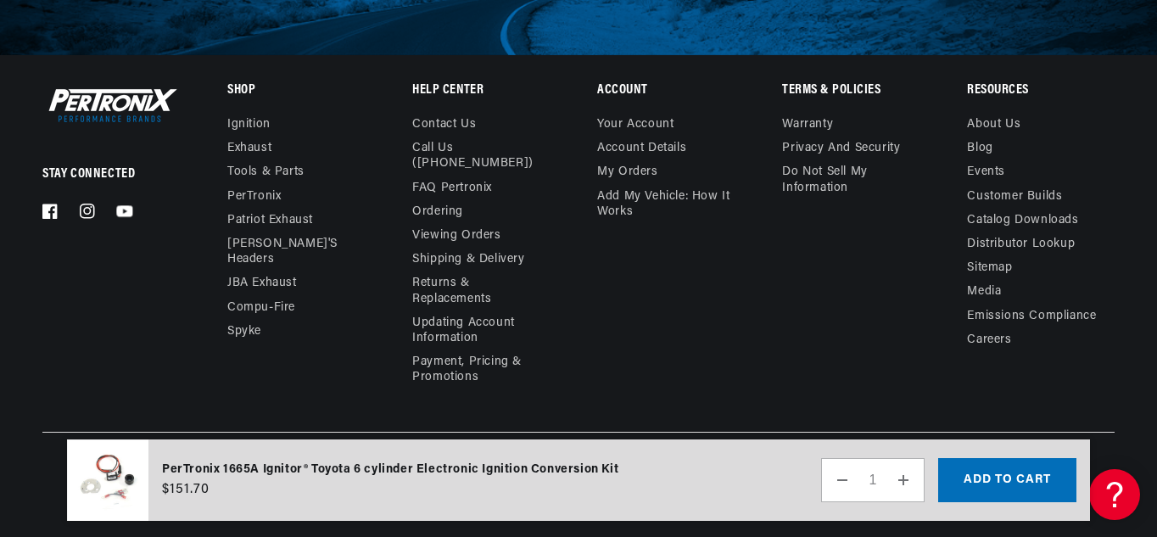
click at [126, 209] on icon at bounding box center [124, 210] width 16 height 11
